Goal: Task Accomplishment & Management: Complete application form

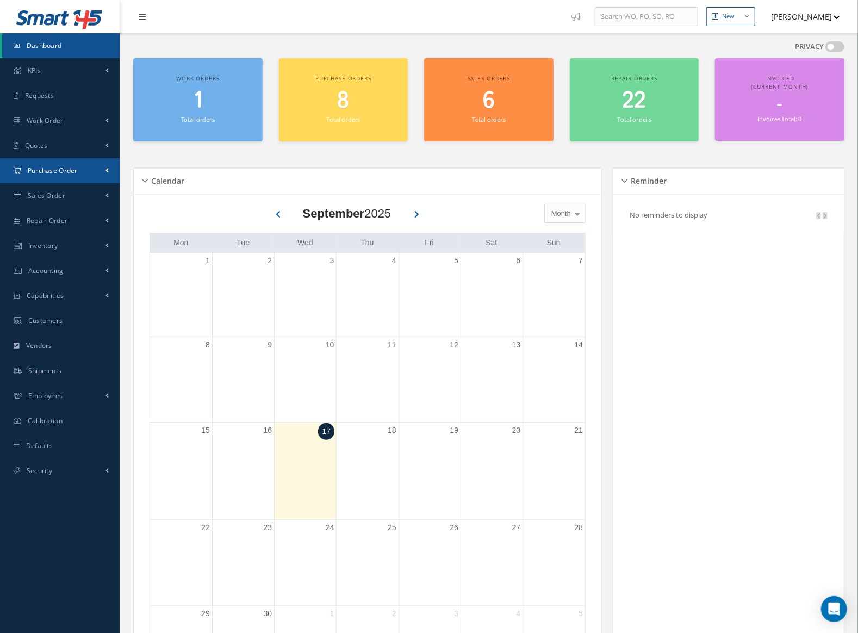
click at [58, 173] on span "Purchase Order" at bounding box center [53, 170] width 50 height 9
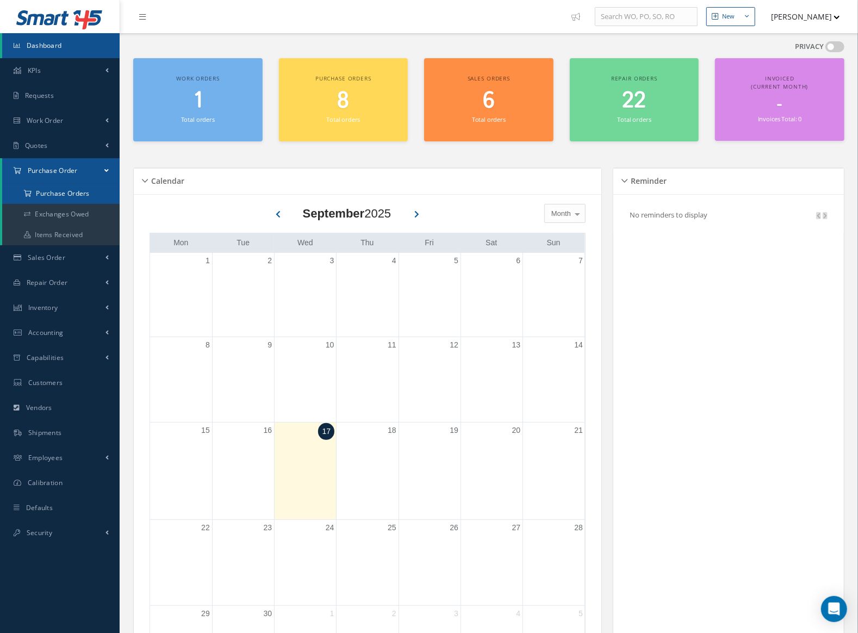
click at [63, 196] on a=1&status_id=2&status_id=3&status_id=5&collapsedFilters"] "Purchase Orders" at bounding box center [60, 193] width 117 height 21
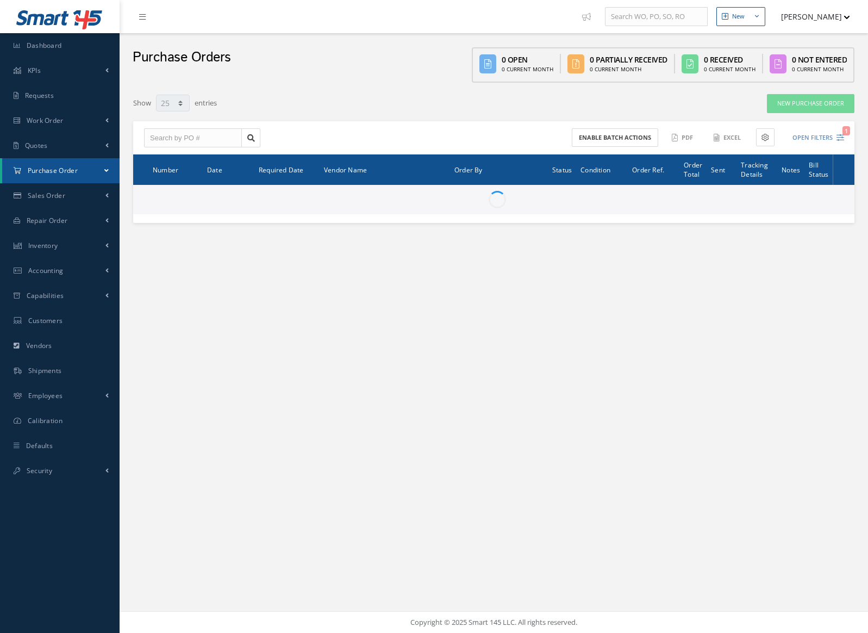
select select "25"
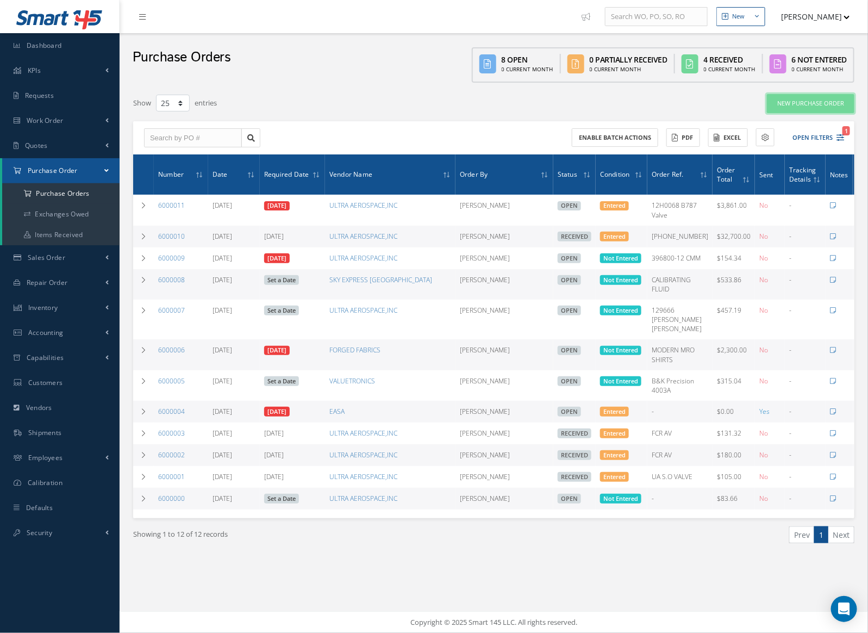
click at [799, 99] on link "New Purchase Order" at bounding box center [811, 103] width 88 height 19
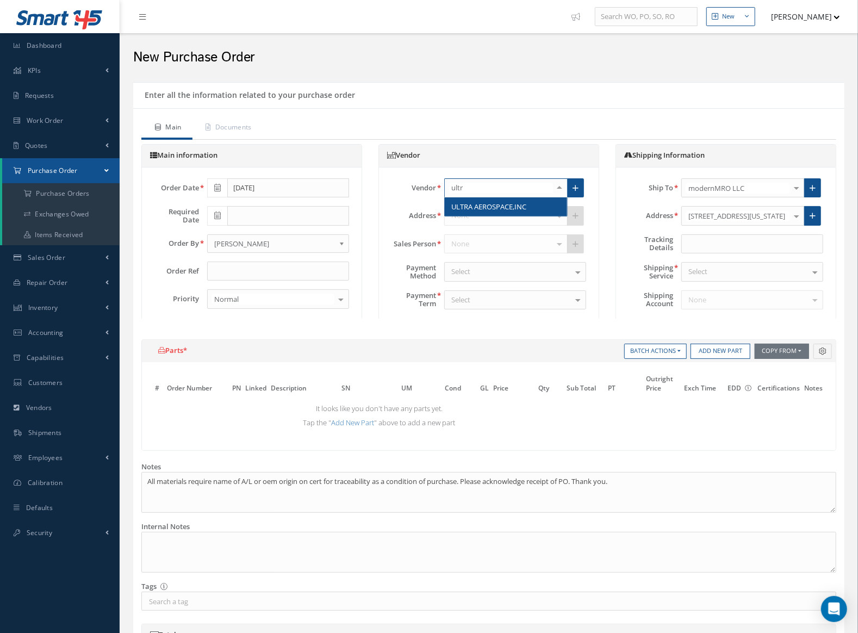
type input "ultra"
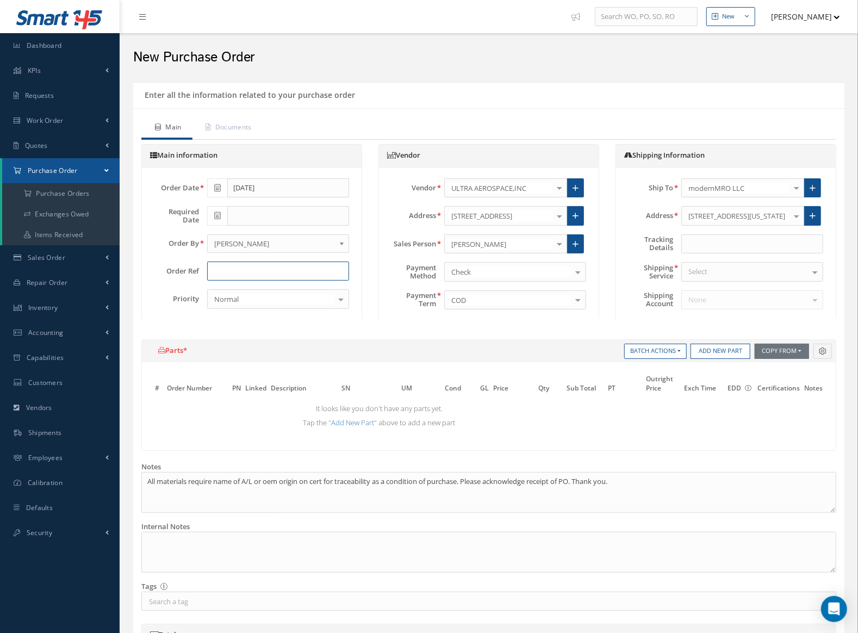
click at [263, 270] on input "text" at bounding box center [278, 272] width 142 height 20
paste input "208485"
type input "0856AE18 SN 208485"
click at [223, 217] on span at bounding box center [217, 216] width 20 height 20
click at [259, 295] on td "17" at bounding box center [264, 299] width 16 height 16
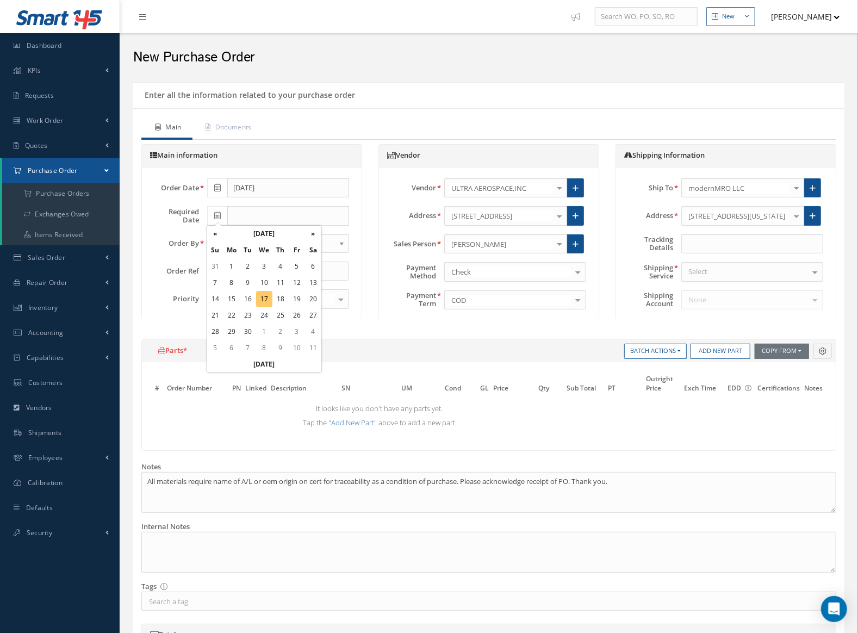
type input "[DATE]"
click at [713, 352] on button "Add New Part" at bounding box center [720, 351] width 60 height 15
select select "5"
select select "19"
select select "1"
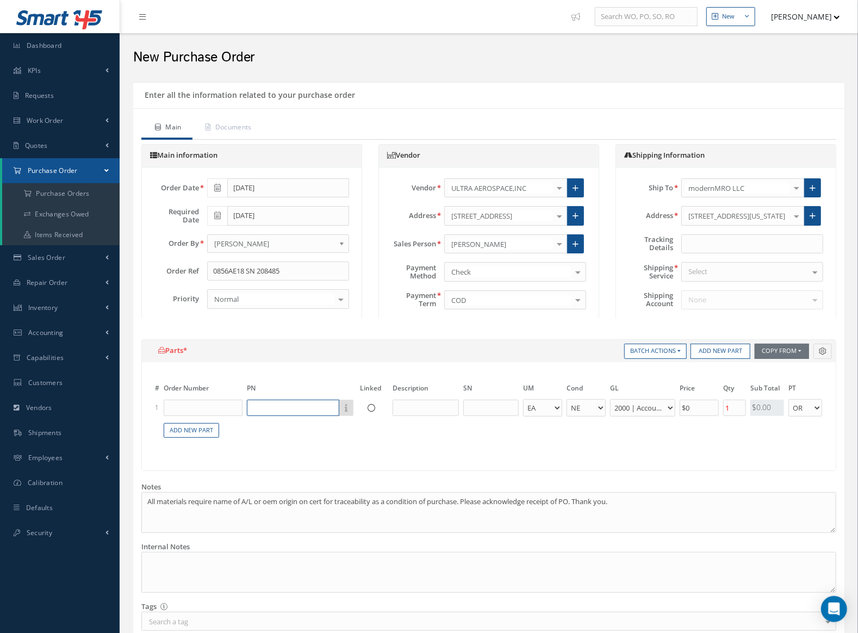
click at [291, 412] on input "text" at bounding box center [293, 408] width 92 height 16
paste input "208485"
drag, startPoint x: 290, startPoint y: 406, endPoint x: 207, endPoint y: 404, distance: 83.2
click at [207, 404] on tr "1 208485 Part Number Description EA FT IN LB AR BC BER FN FP INSP NE NS N/A OH …" at bounding box center [591, 408] width 877 height 20
type input "0856AE18"
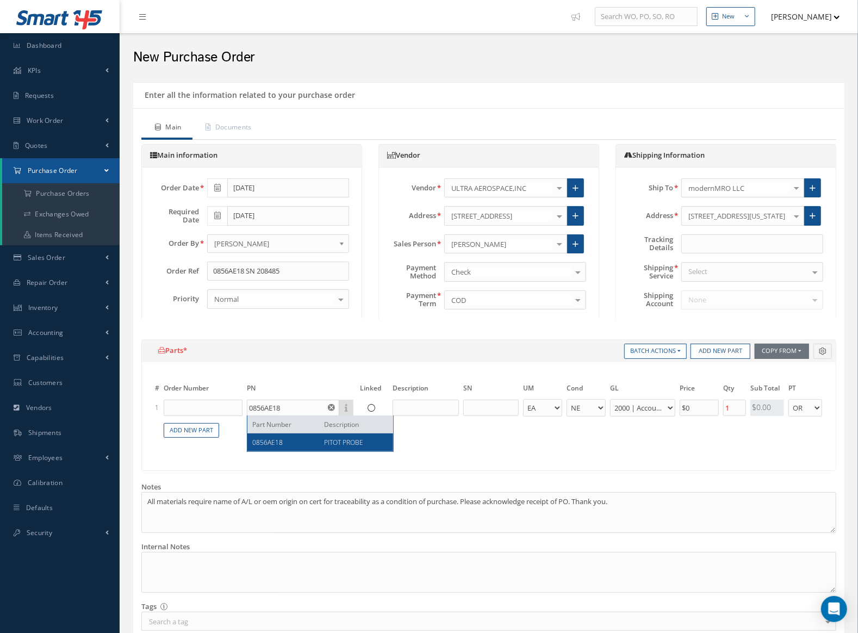
click at [285, 444] on div "0856AE18" at bounding box center [285, 442] width 64 height 9
type input "PITOT PROBE"
select select "6"
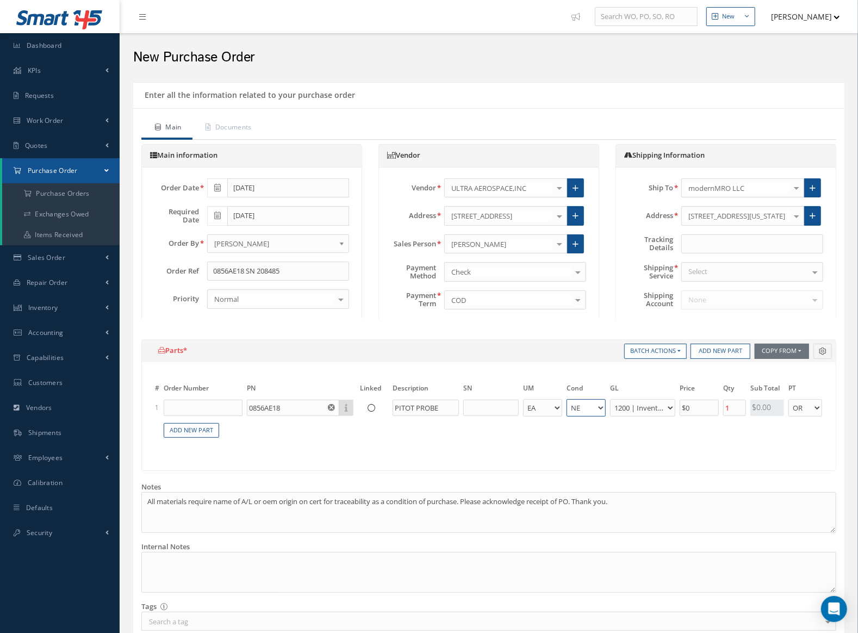
click at [579, 403] on select "AR BC BER FN FP INSP NE NS N/A OH RE RP SV" at bounding box center [586, 408] width 39 height 18
select select "2"
click at [581, 413] on select "AR BC BER FN FP INSP NE NS N/A OH RE RP SV" at bounding box center [586, 408] width 39 height 18
drag, startPoint x: 699, startPoint y: 404, endPoint x: 676, endPoint y: 404, distance: 23.4
click at [676, 404] on tr "1 0856AE18 Part Number Description PITOT PROBE EA FT IN LB AR BC BER FN FP INSP…" at bounding box center [591, 408] width 877 height 20
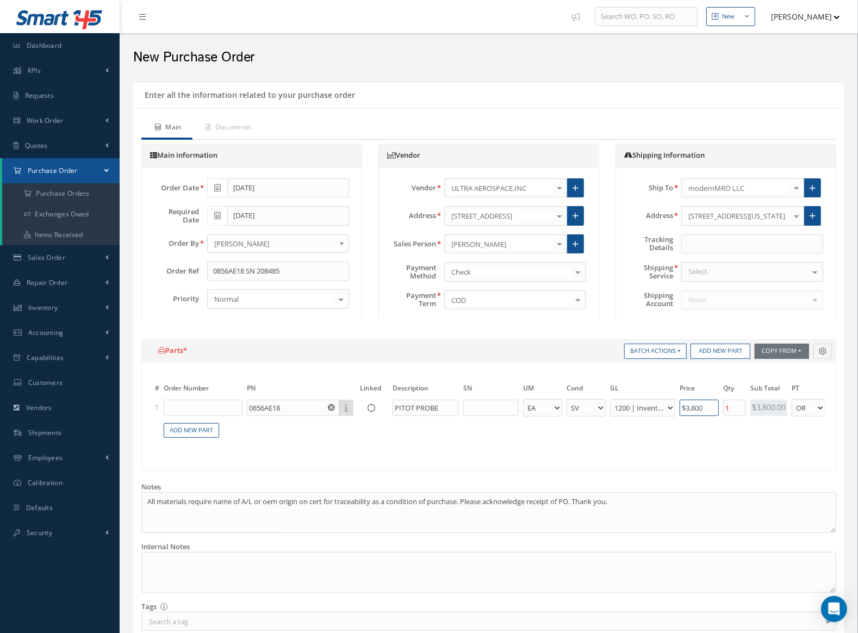
drag, startPoint x: 701, startPoint y: 405, endPoint x: 665, endPoint y: 406, distance: 36.4
click at [665, 406] on tr "1 0856AE18 Part Number Description PITOT PROBE EA FT IN LB AR BC BER FN FP INSP…" at bounding box center [593, 408] width 880 height 20
click at [707, 403] on input "$5,500" at bounding box center [699, 408] width 39 height 16
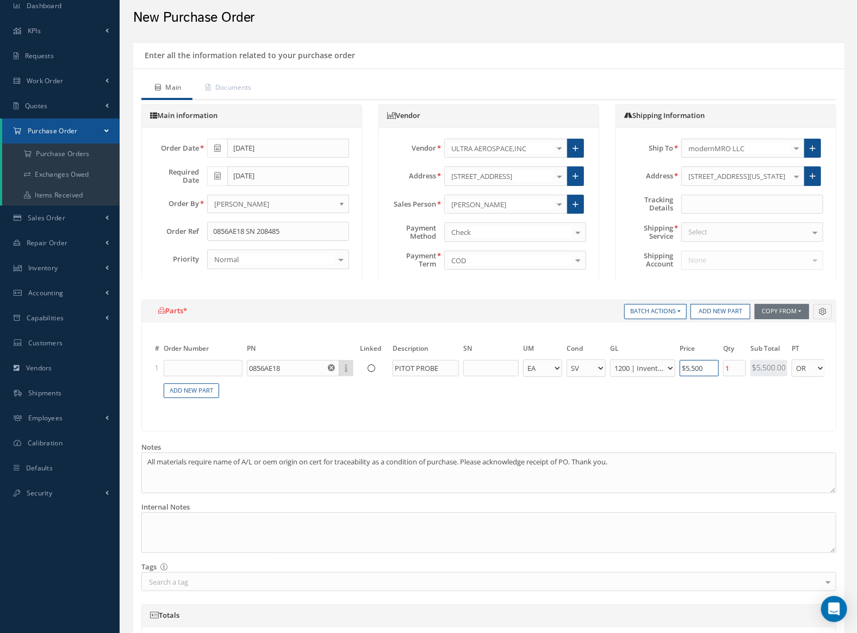
scroll to position [67, 0]
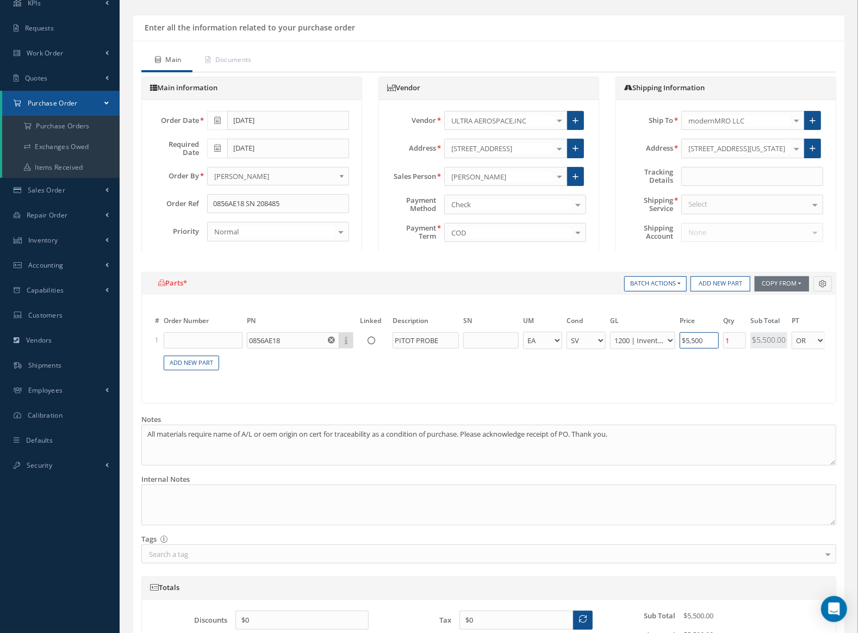
type input "$5,500"
click at [248, 59] on link "Documents" at bounding box center [227, 60] width 70 height 23
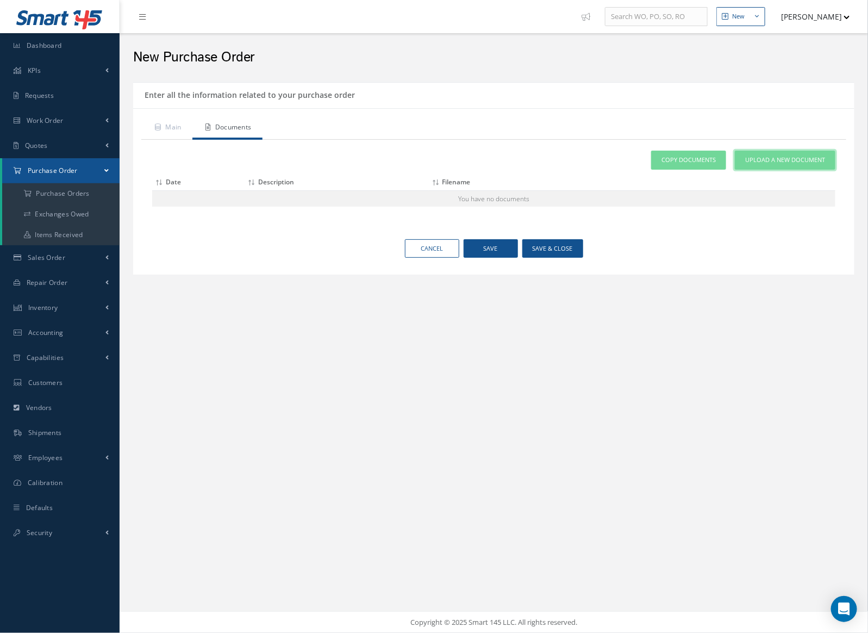
click at [764, 163] on span "Upload a New Document" at bounding box center [785, 159] width 80 height 9
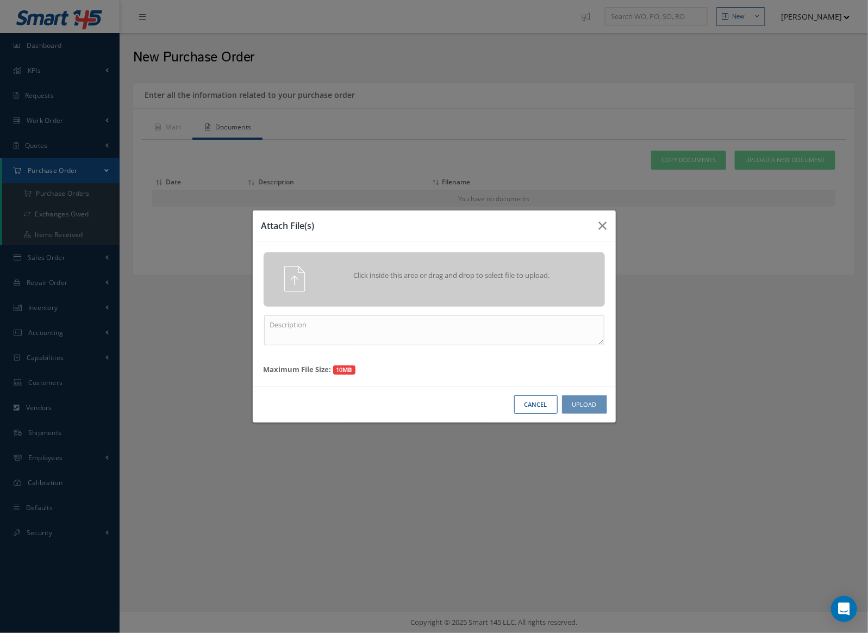
click at [501, 281] on div "Click inside this area or drag and drop to select file to upload." at bounding box center [449, 277] width 269 height 22
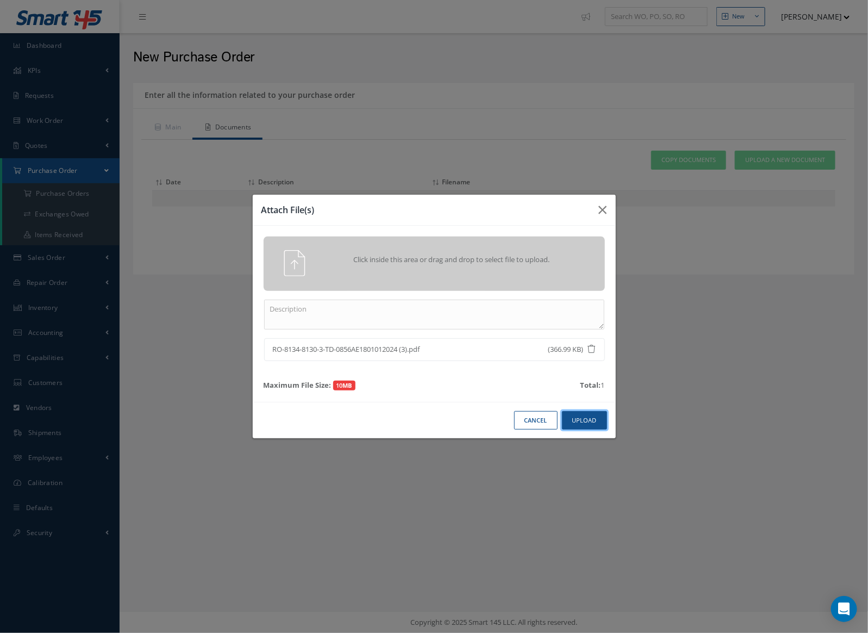
click at [593, 420] on button "Upload" at bounding box center [584, 420] width 45 height 19
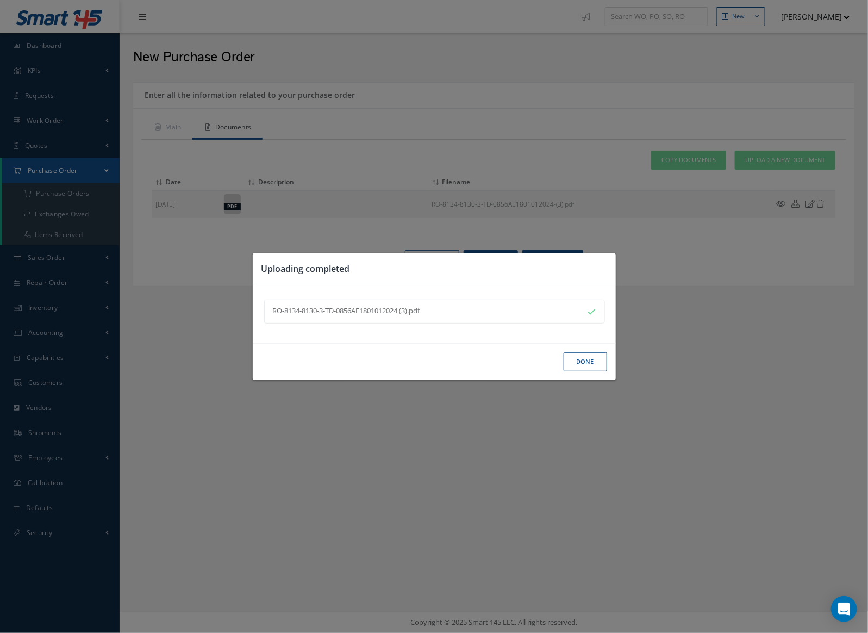
click at [577, 360] on button "Done" at bounding box center [585, 361] width 43 height 19
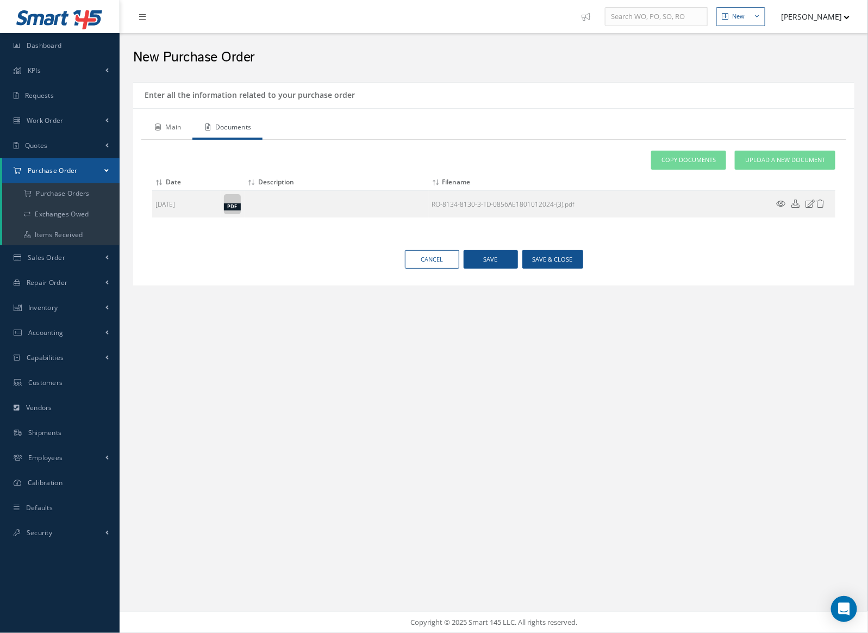
click at [166, 132] on link "Main" at bounding box center [166, 128] width 51 height 23
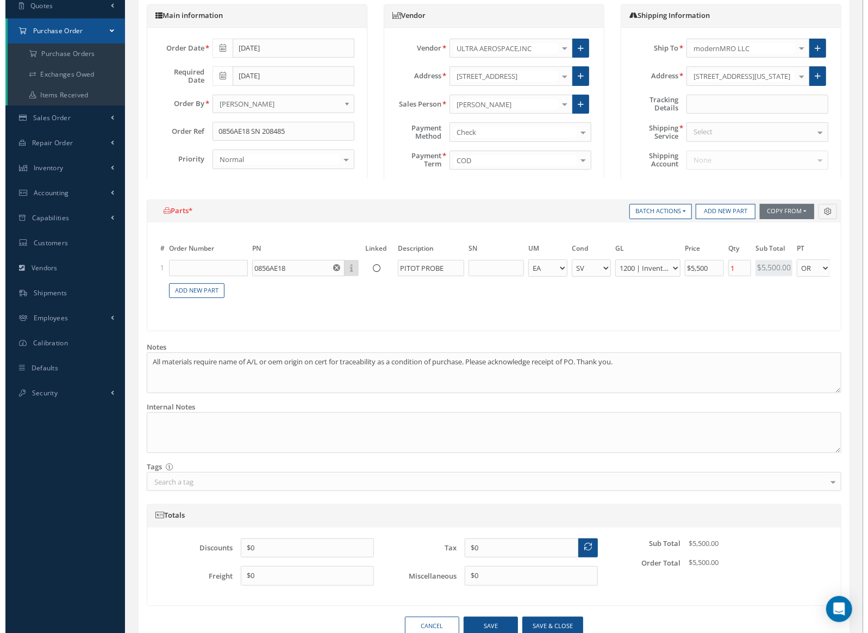
scroll to position [202, 0]
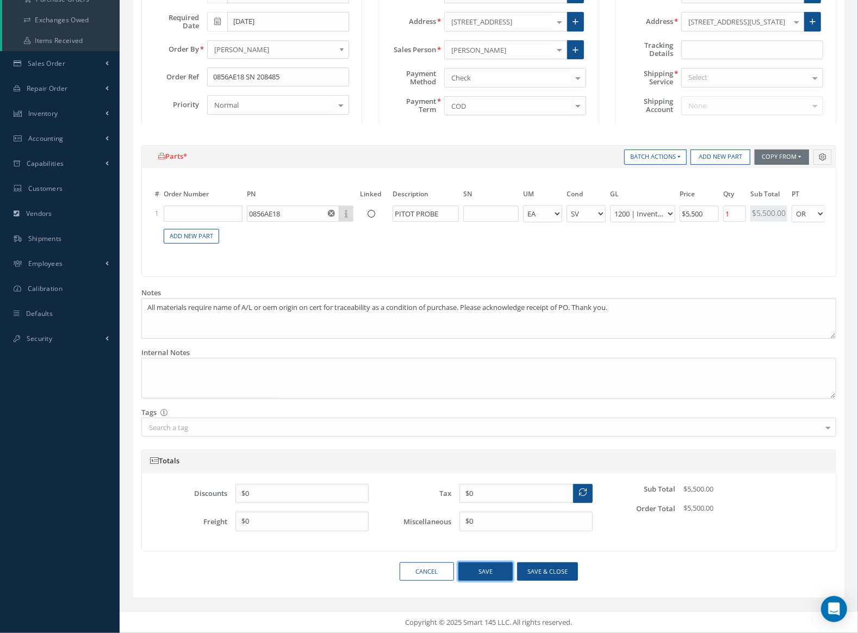
click at [489, 569] on button "Save" at bounding box center [485, 571] width 54 height 19
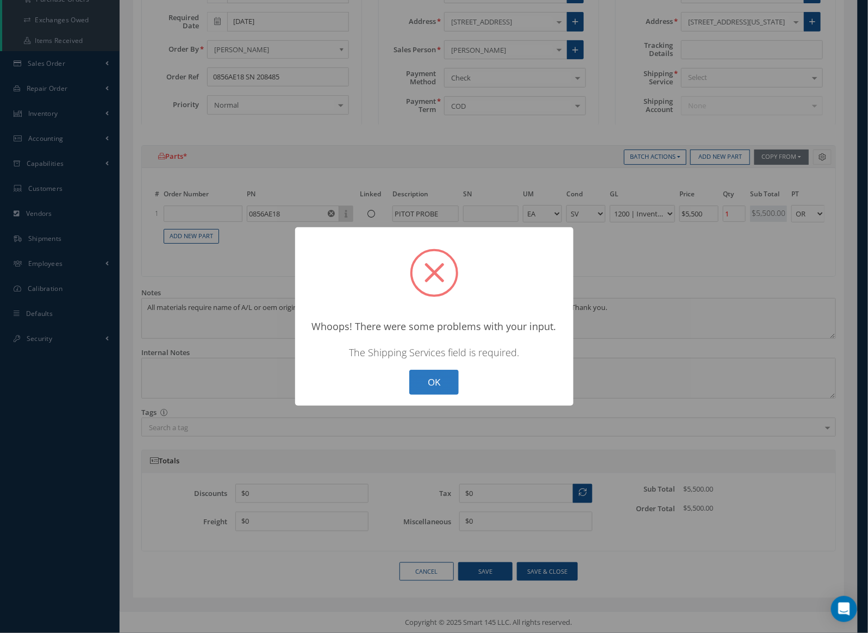
click at [443, 384] on button "OK" at bounding box center [433, 383] width 49 height 26
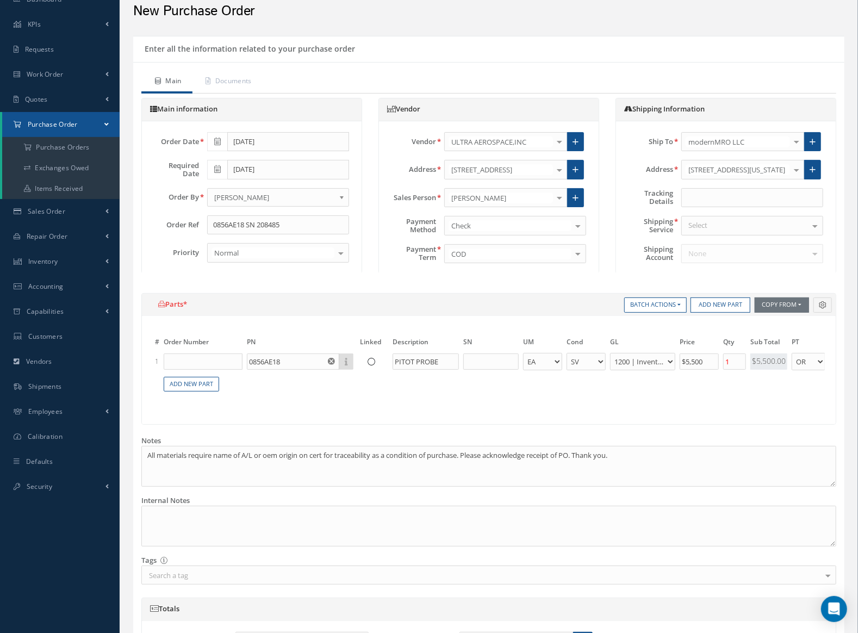
scroll to position [0, 0]
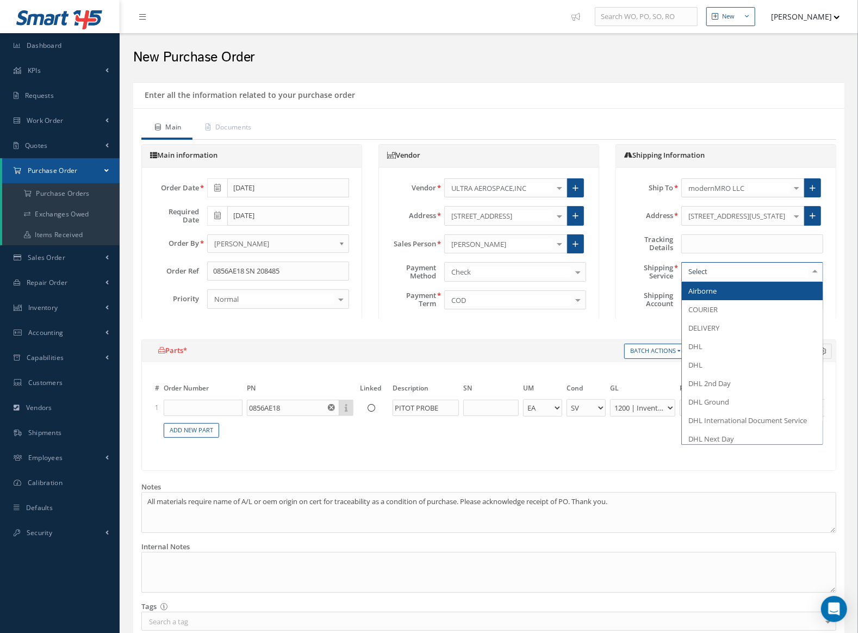
click at [709, 273] on div at bounding box center [752, 272] width 142 height 20
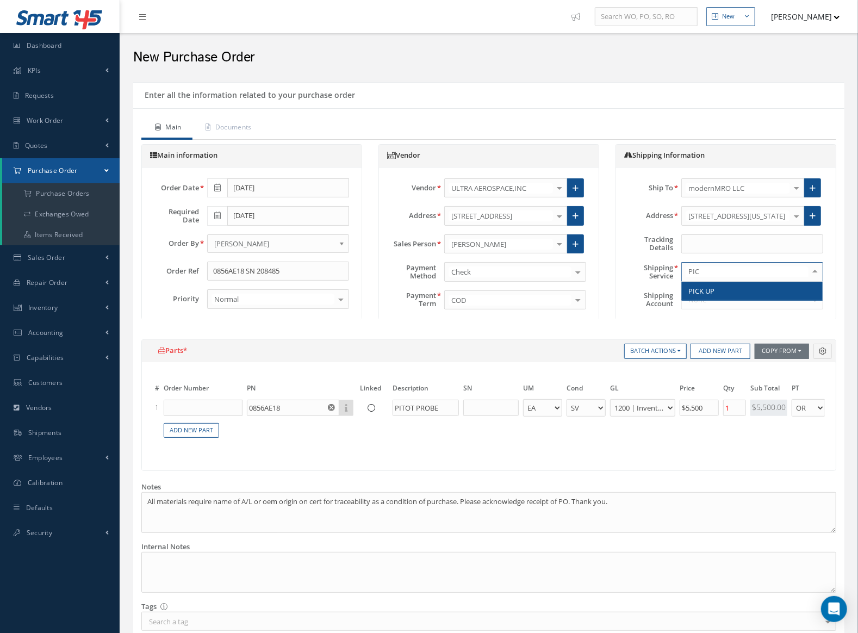
type input "PICK"
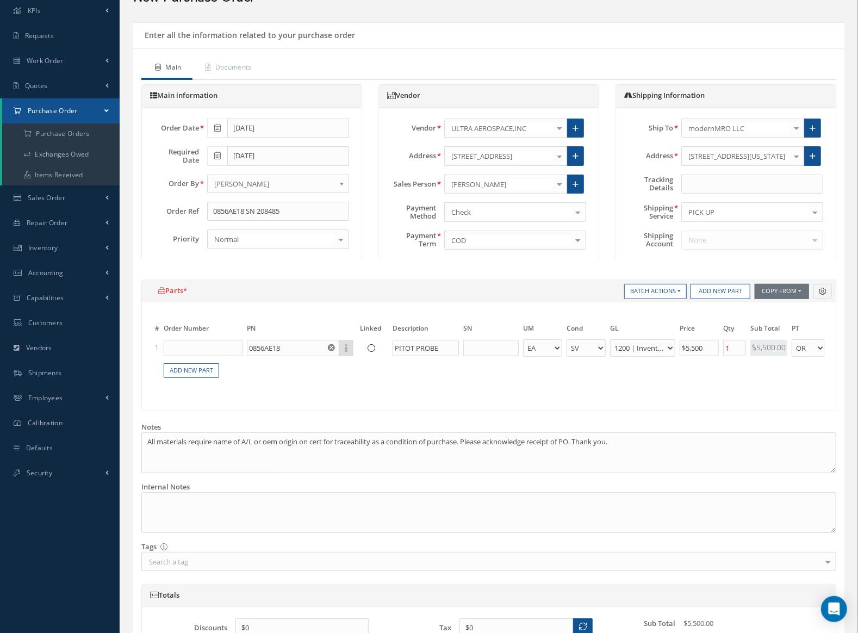
scroll to position [202, 0]
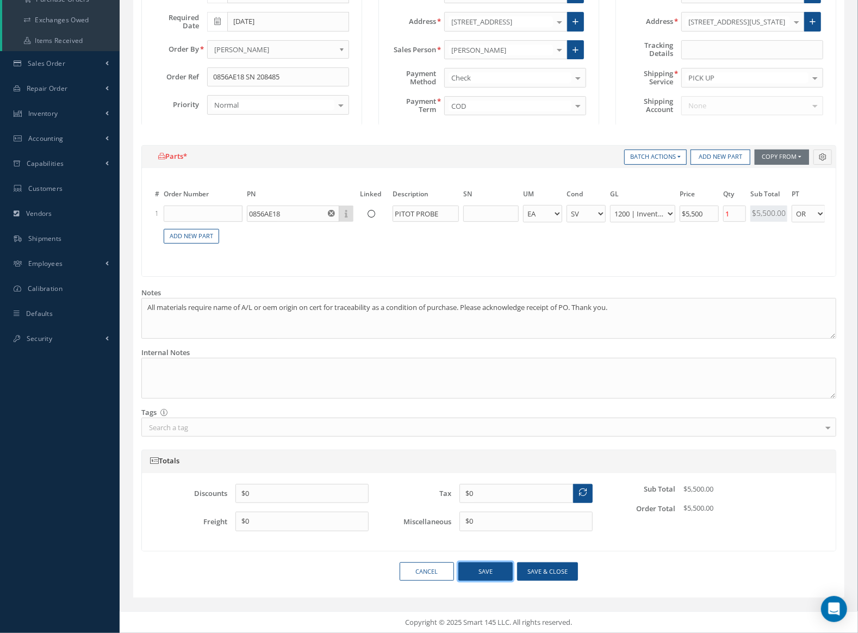
click at [493, 575] on button "Save" at bounding box center [485, 571] width 54 height 19
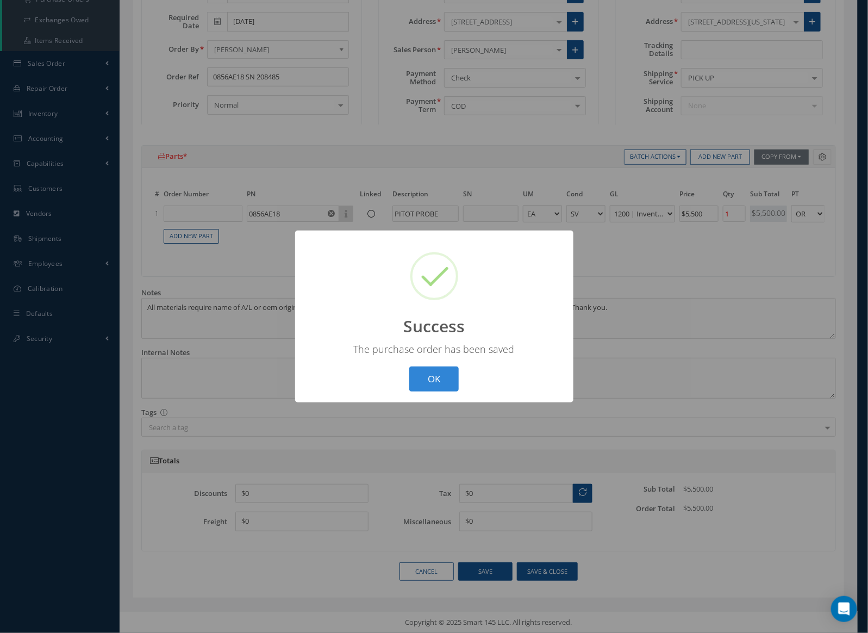
click at [409, 366] on button "OK" at bounding box center [433, 379] width 49 height 26
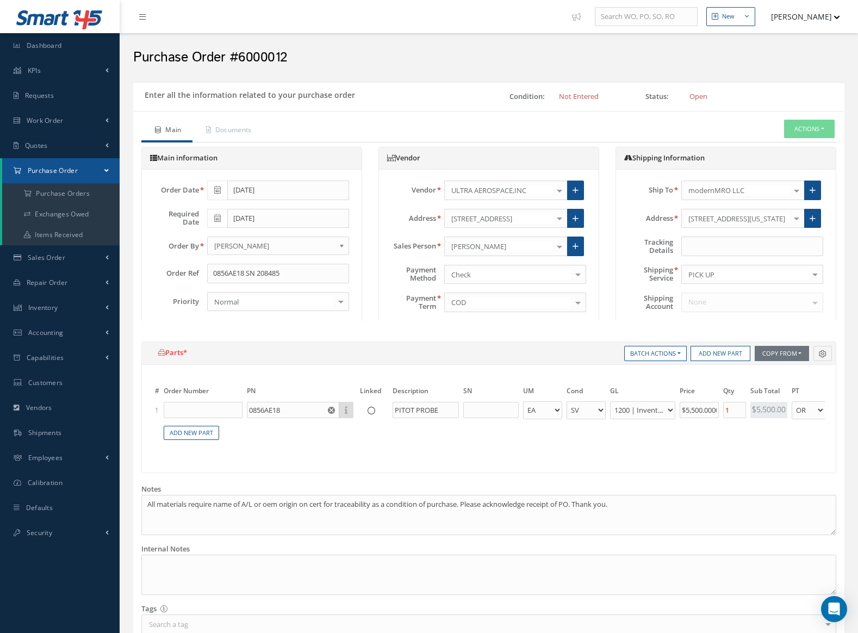
select select "2"
select select "6"
select select "1"
drag, startPoint x: 290, startPoint y: 58, endPoint x: 240, endPoint y: 57, distance: 49.5
click at [240, 57] on h2 "Purchase Order #6000012" at bounding box center [488, 57] width 711 height 16
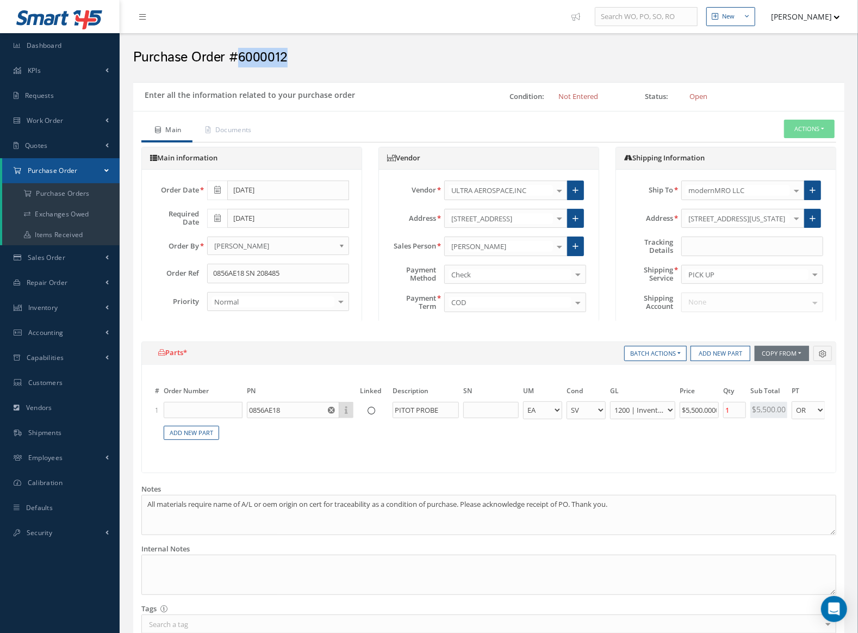
copy h2 "6000012"
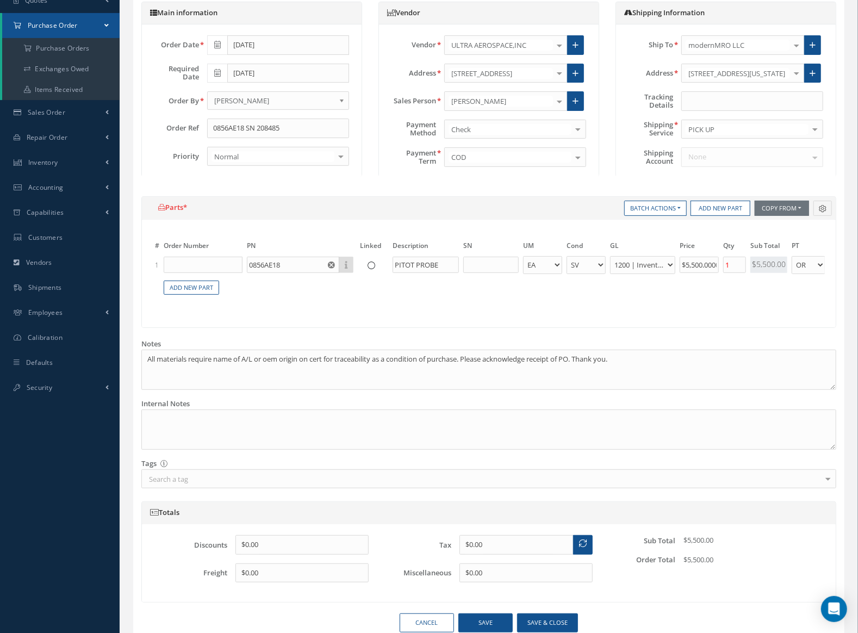
scroll to position [204, 0]
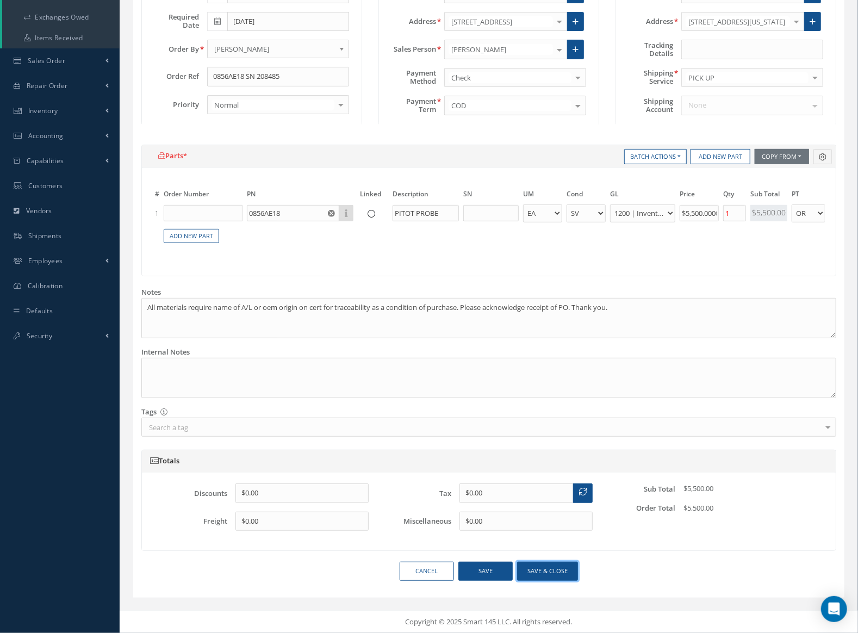
click at [533, 572] on button "Save & close" at bounding box center [547, 571] width 61 height 19
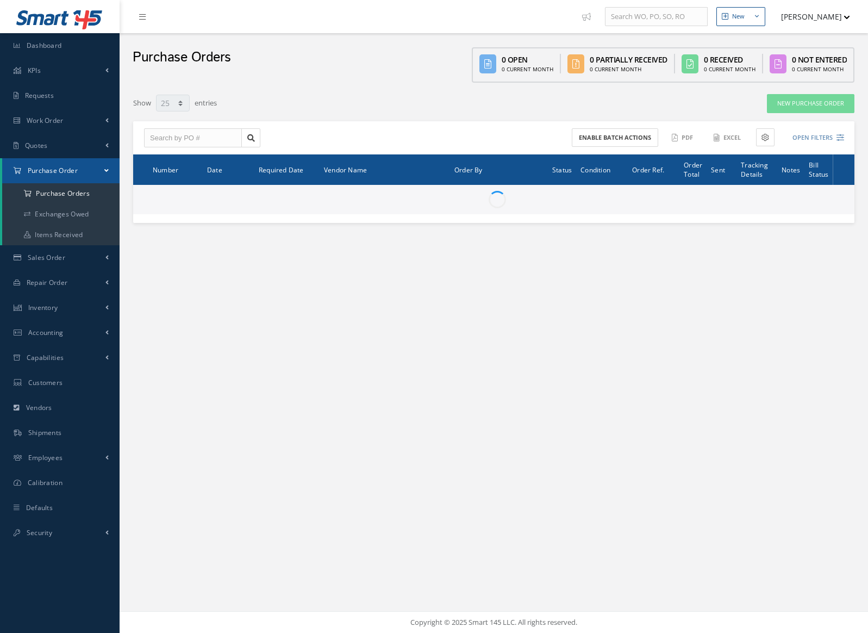
select select "25"
